Goal: Navigation & Orientation: Understand site structure

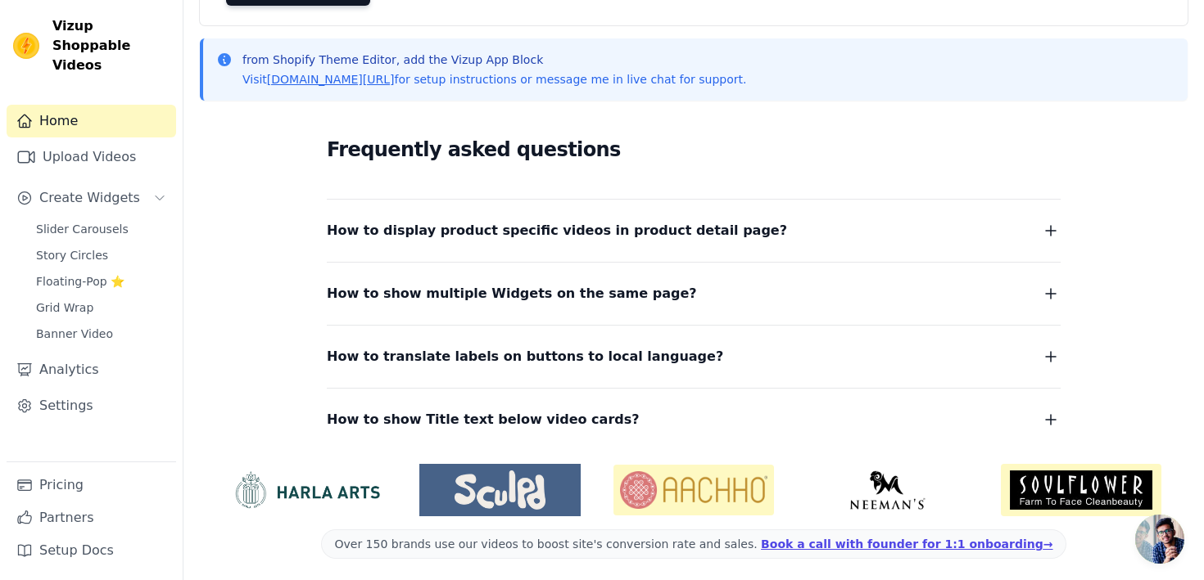
scroll to position [198, 0]
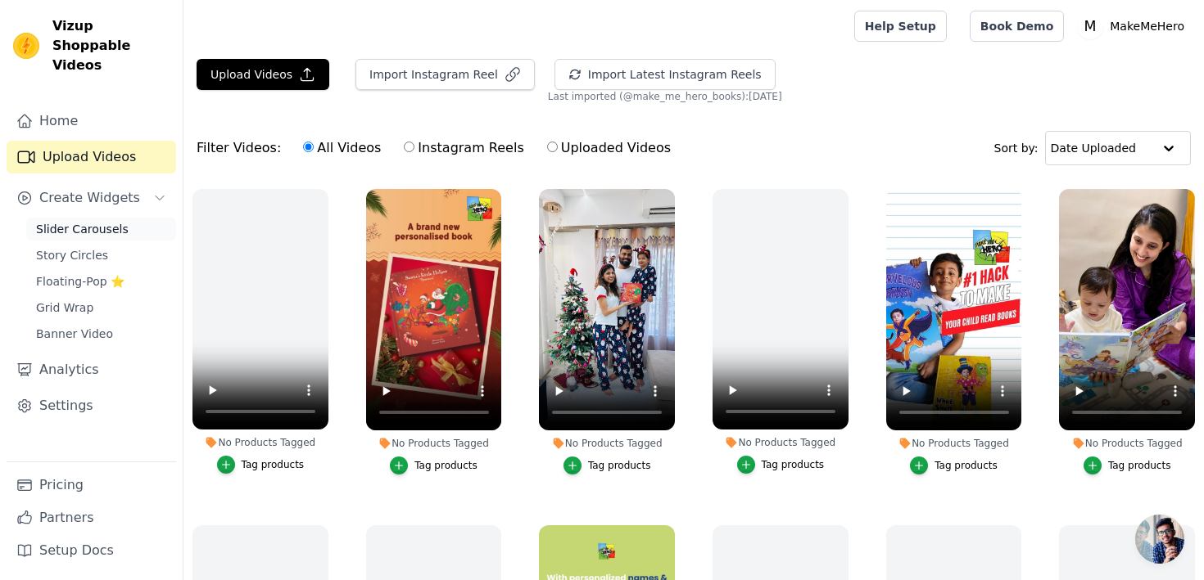
click at [56, 221] on span "Slider Carousels" at bounding box center [82, 229] width 93 height 16
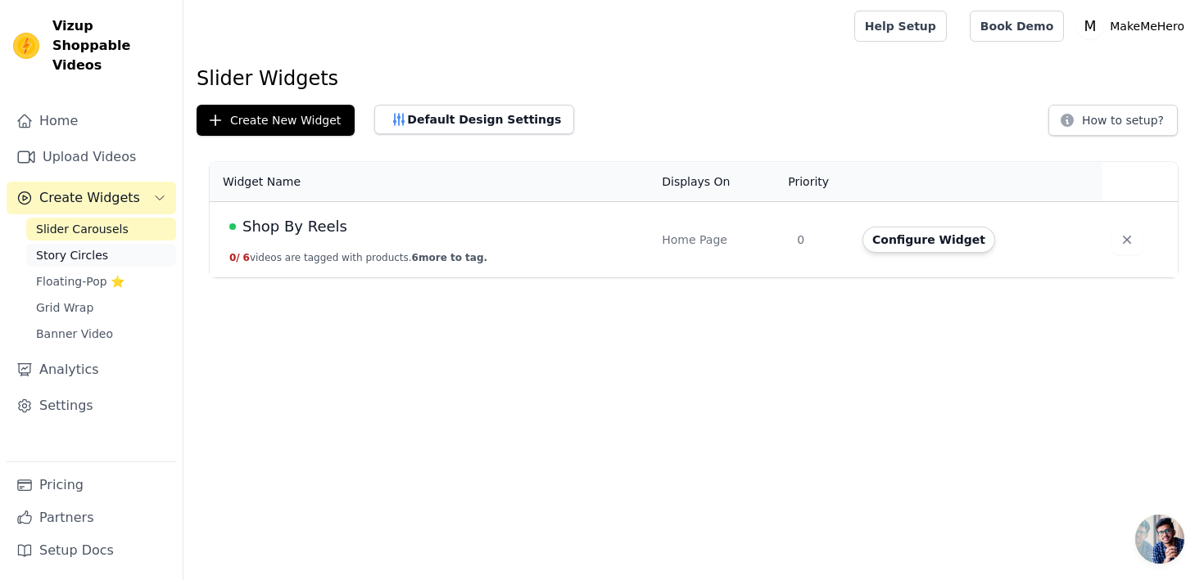
click at [61, 247] on span "Story Circles" at bounding box center [72, 255] width 72 height 16
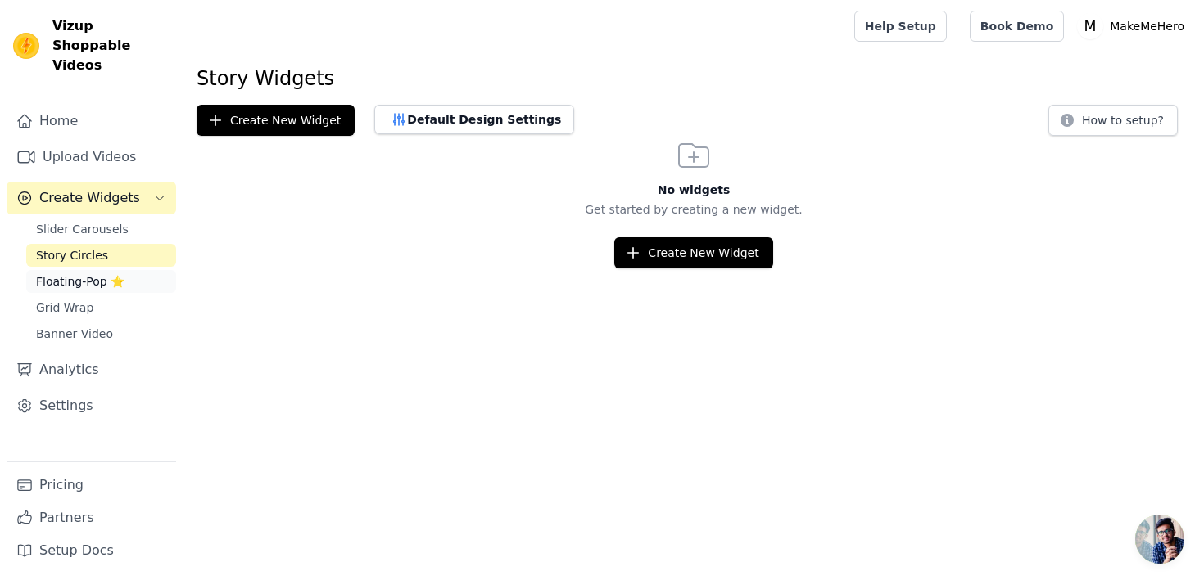
click at [66, 273] on span "Floating-Pop ⭐" at bounding box center [80, 281] width 88 height 16
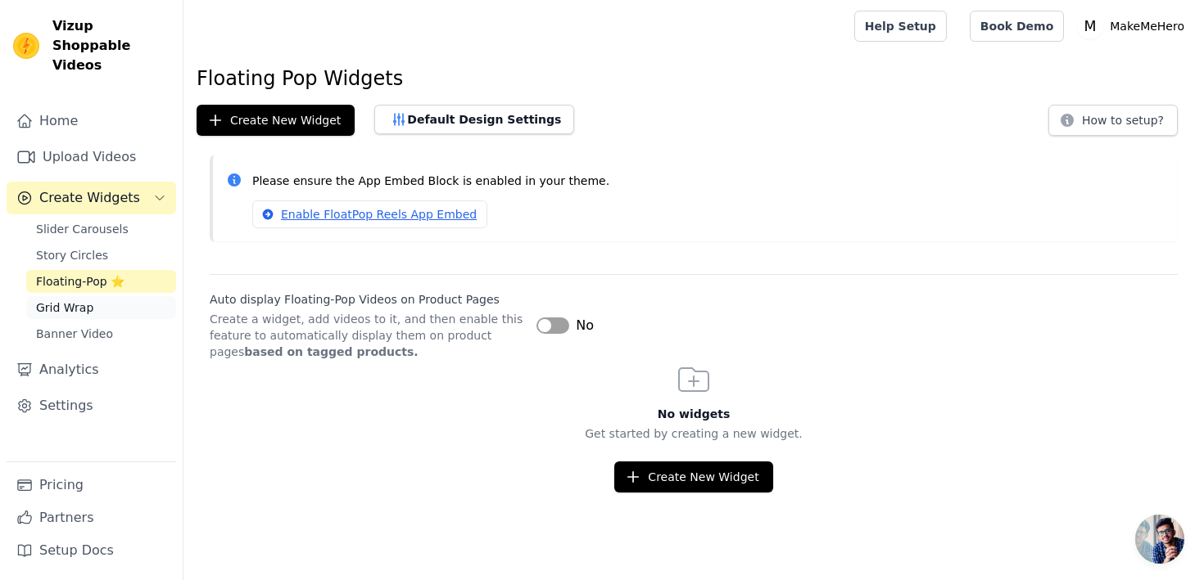
click at [66, 300] on span "Grid Wrap" at bounding box center [64, 308] width 57 height 16
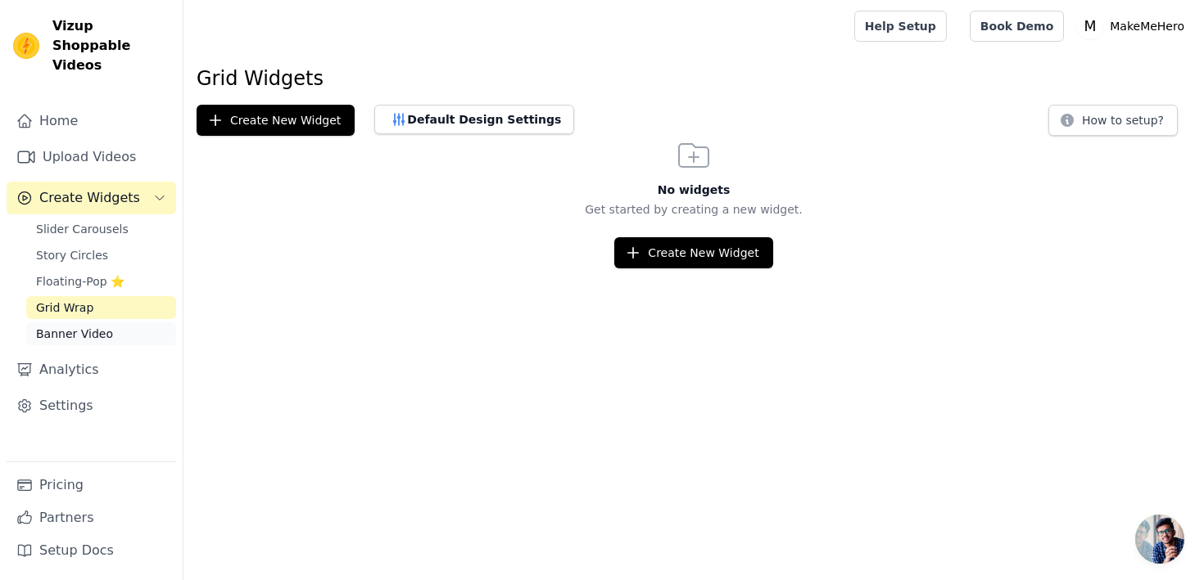
click at [66, 326] on span "Banner Video" at bounding box center [74, 334] width 77 height 16
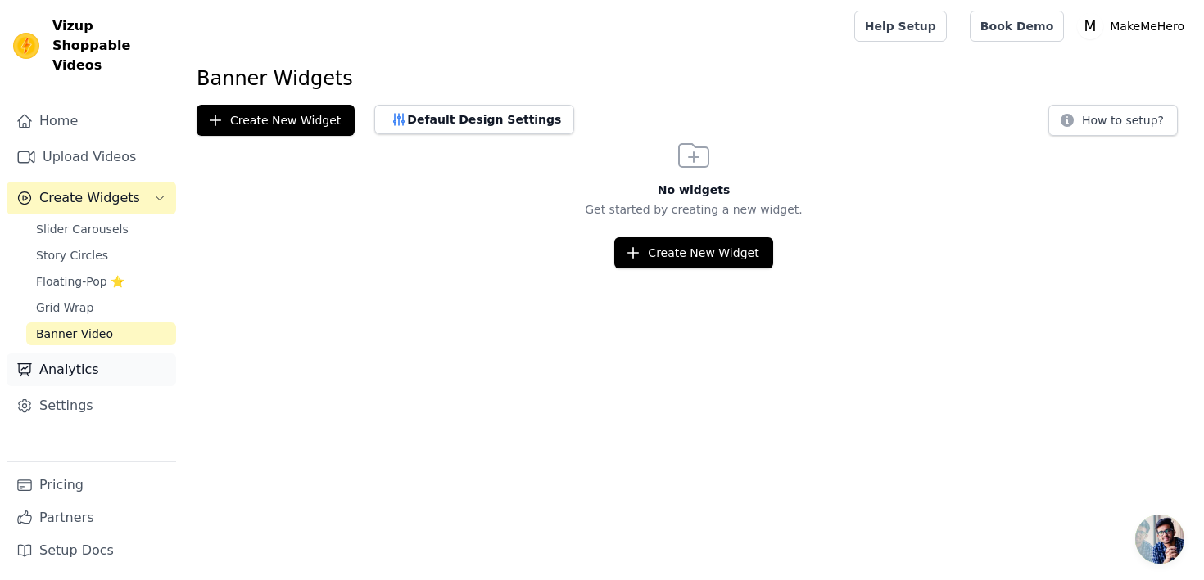
click at [68, 354] on link "Analytics" at bounding box center [91, 370] width 169 height 33
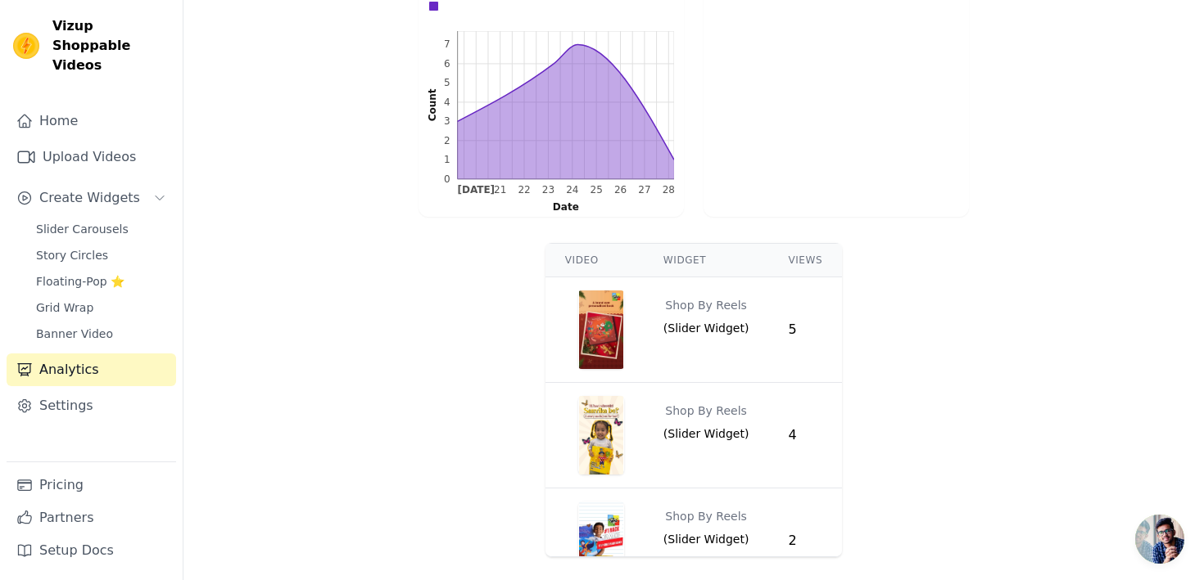
scroll to position [458, 0]
click at [101, 390] on link "Settings" at bounding box center [91, 406] width 169 height 33
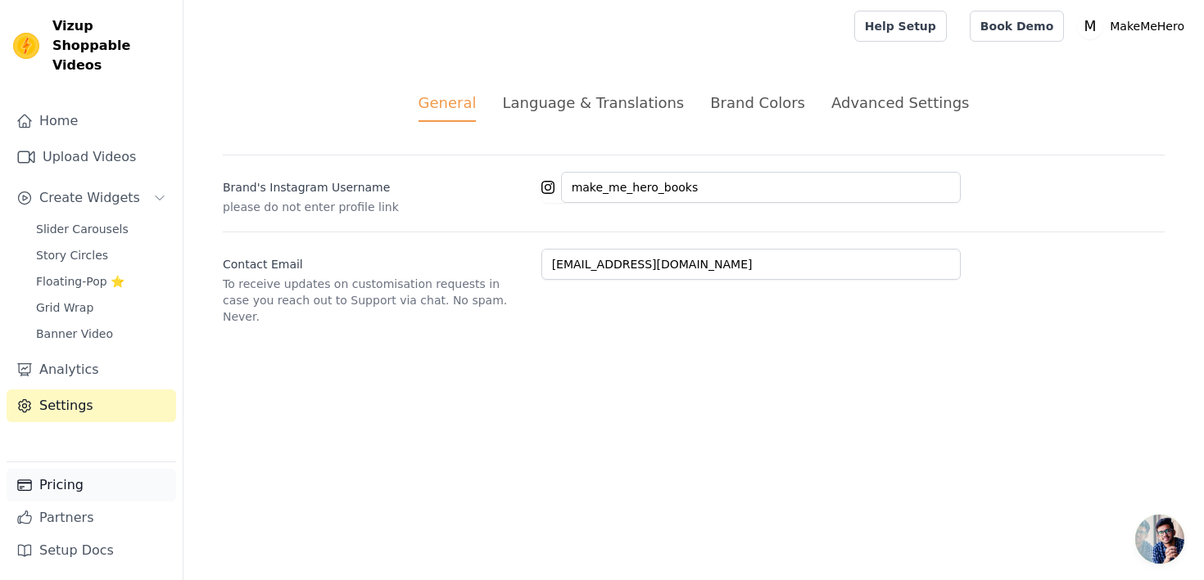
click at [75, 487] on link "Pricing" at bounding box center [91, 485] width 169 height 33
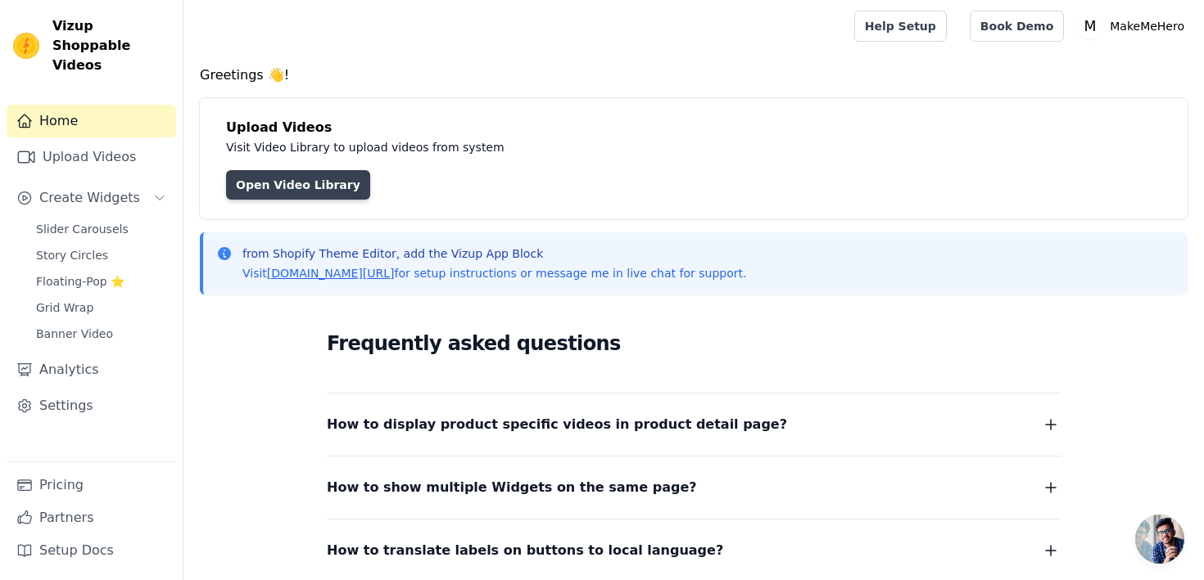
click at [322, 181] on link "Open Video Library" at bounding box center [298, 184] width 144 height 29
